Goal: Find specific page/section: Find specific page/section

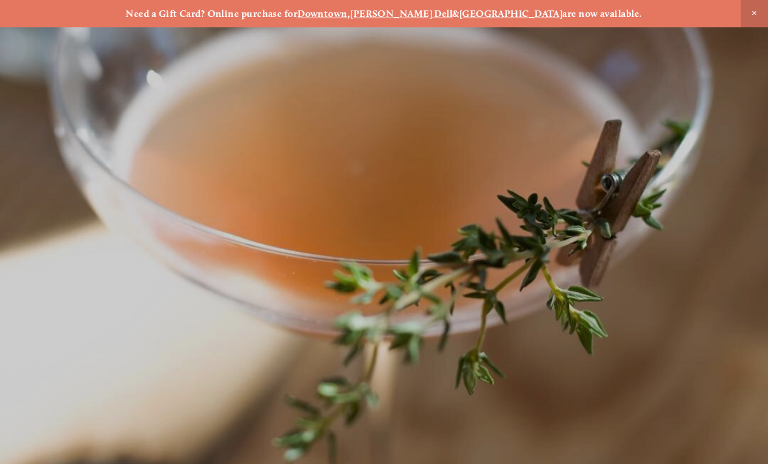
scroll to position [-11, 0]
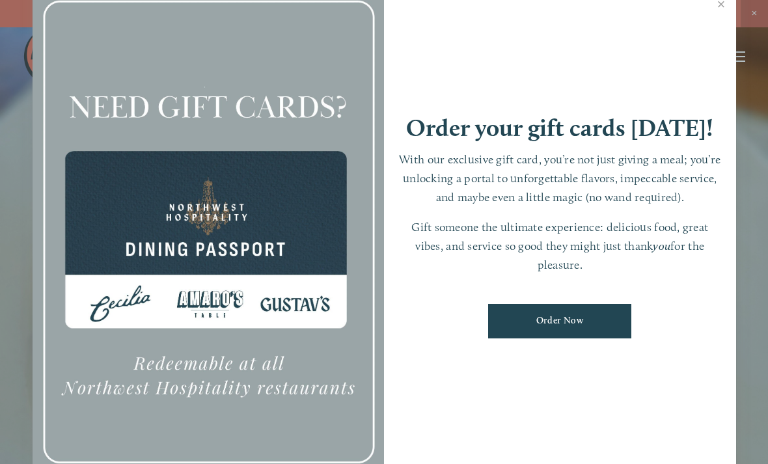
click at [722, 18] on link "Close" at bounding box center [720, 6] width 25 height 36
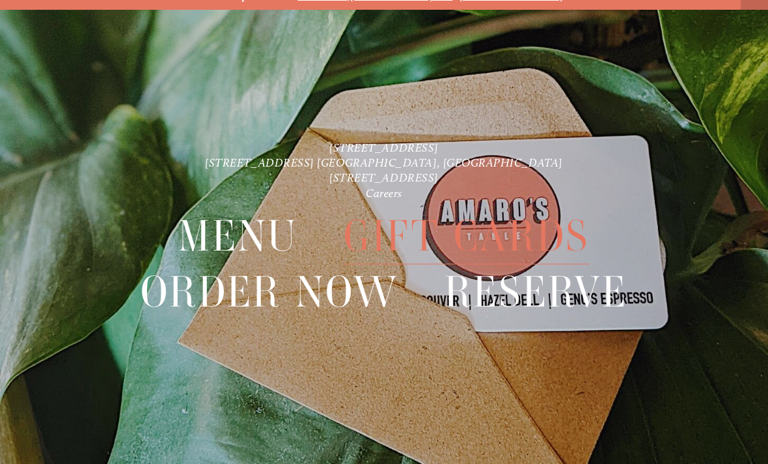
scroll to position [27, 0]
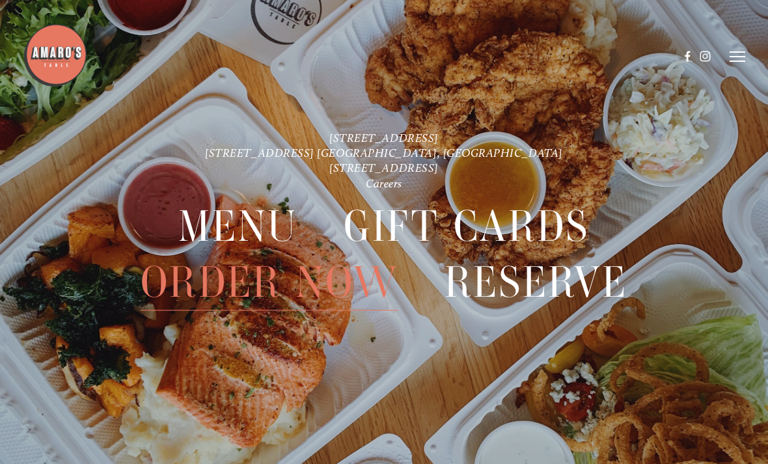
click at [738, 57] on line at bounding box center [737, 57] width 16 height 0
click at [596, 61] on span "Visit" at bounding box center [595, 56] width 19 height 11
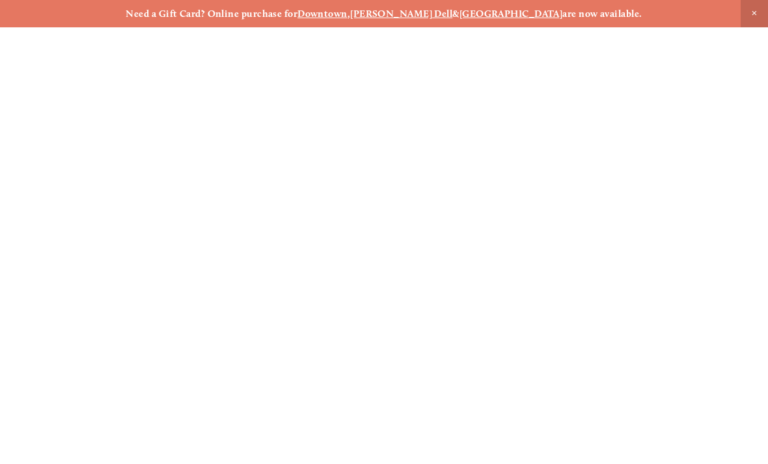
scroll to position [27, 0]
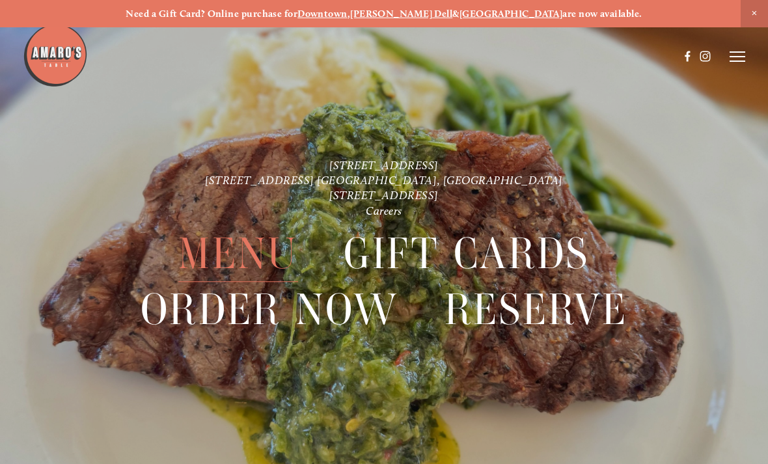
click at [735, 46] on header "Menu Order Now Visit Gallery 0" at bounding box center [383, 56] width 721 height 113
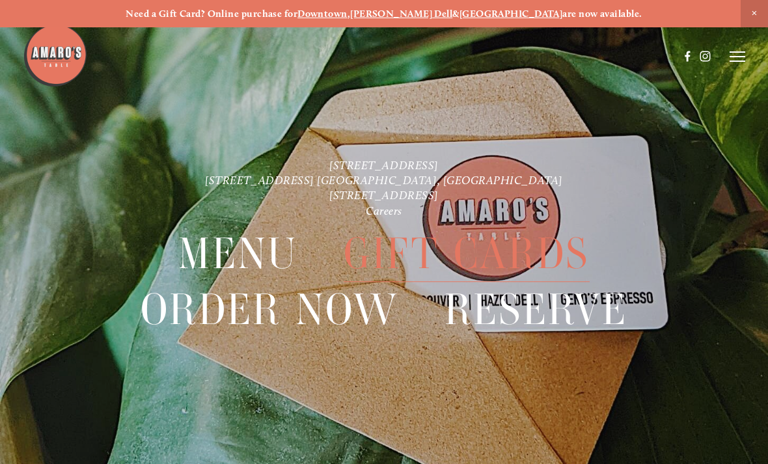
click at [736, 52] on line at bounding box center [737, 52] width 16 height 0
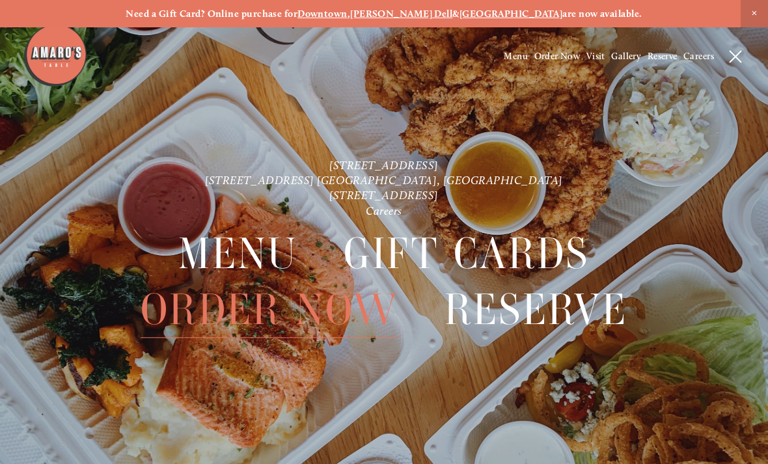
click at [599, 56] on span "Visit" at bounding box center [595, 56] width 19 height 11
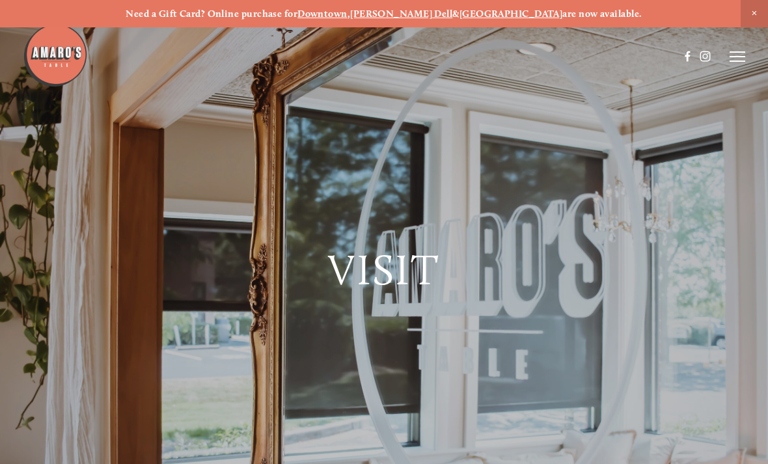
click at [399, 252] on span "Visit" at bounding box center [383, 269] width 111 height 51
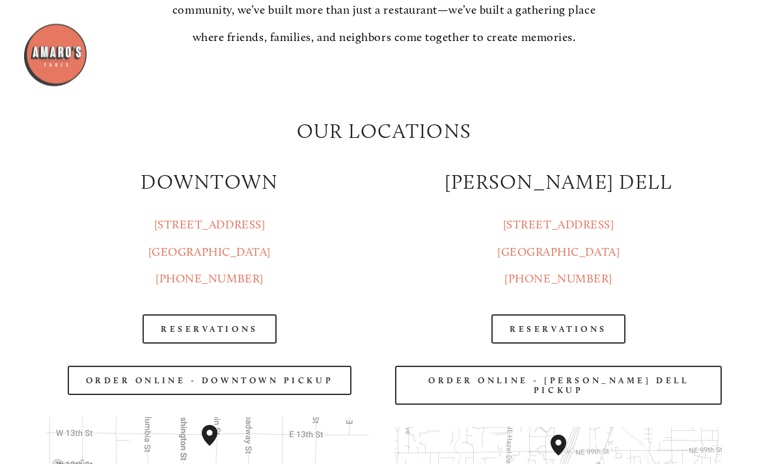
scroll to position [1252, 0]
